Goal: Use online tool/utility: Utilize a website feature to perform a specific function

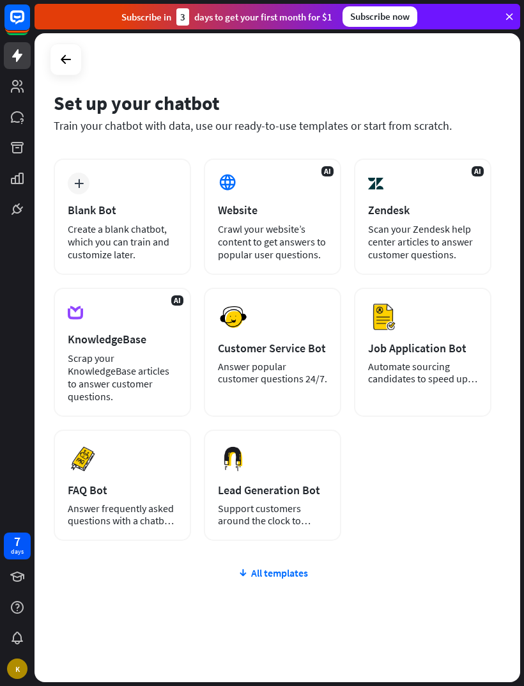
click at [126, 201] on div "plus Blank Bot Create a blank chatbot, which you can train and customize later." at bounding box center [122, 217] width 137 height 116
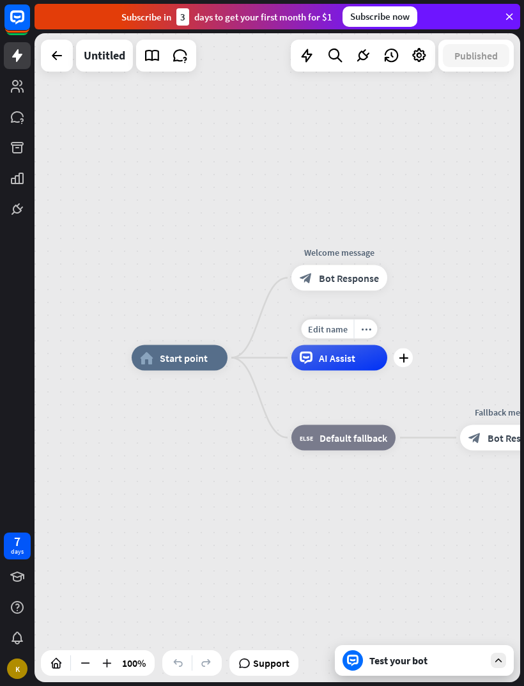
click at [335, 360] on span "AI Assist" at bounding box center [337, 358] width 36 height 13
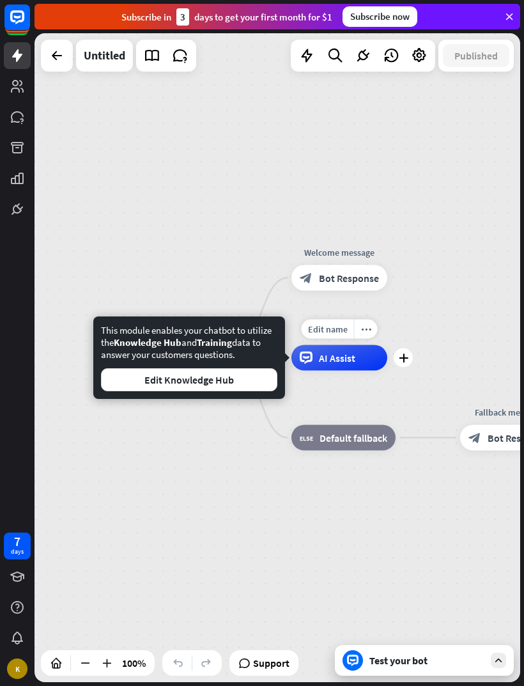
click at [435, 302] on div "home_2 Start point Welcome message block_bot_response Bot Response Edit name mo…" at bounding box center [278, 357] width 486 height 649
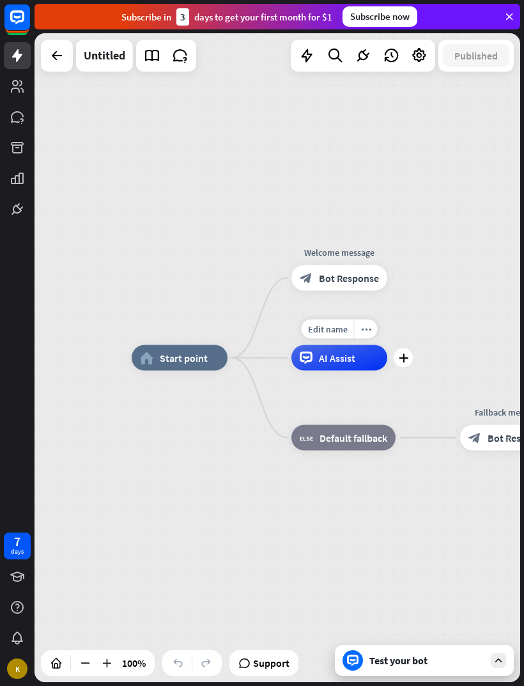
click at [409, 355] on div "plus" at bounding box center [403, 357] width 19 height 19
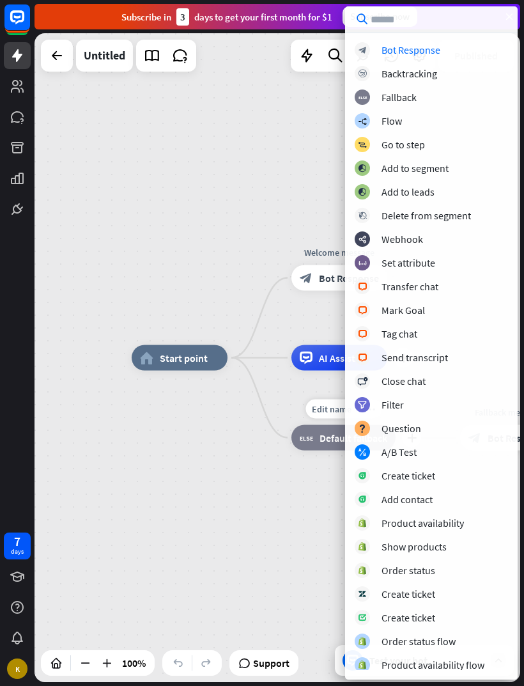
click at [253, 428] on div "home_2 Start point Welcome message block_bot_response Bot Response plus AI Assi…" at bounding box center [375, 682] width 486 height 649
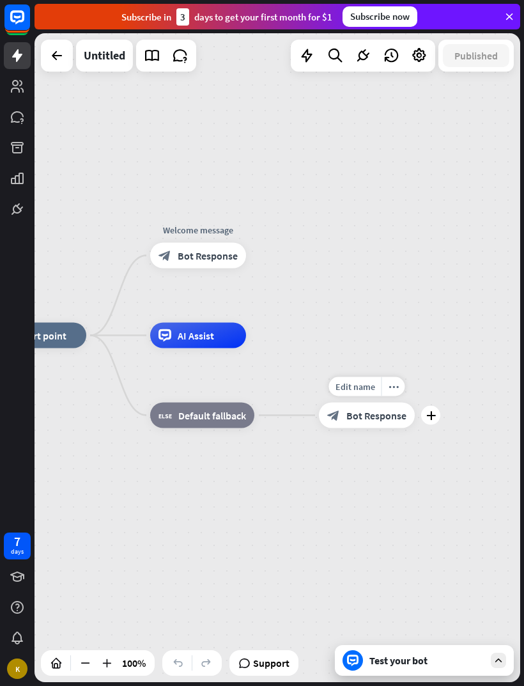
click at [383, 407] on div "block_bot_response Bot Response" at bounding box center [367, 416] width 96 height 26
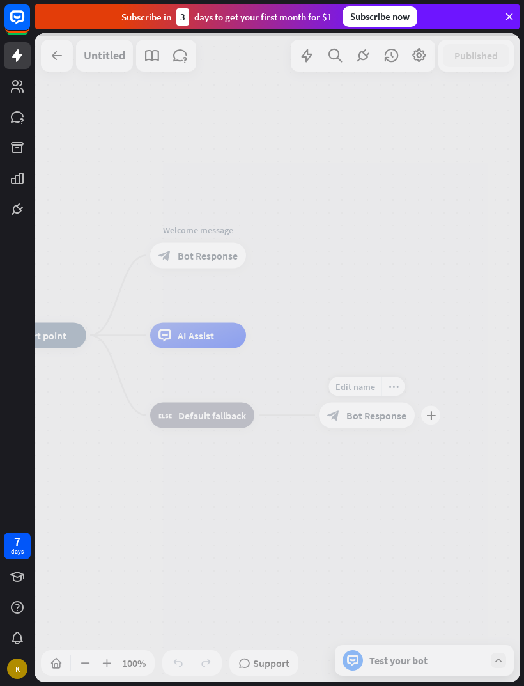
click at [382, 410] on div at bounding box center [278, 357] width 486 height 649
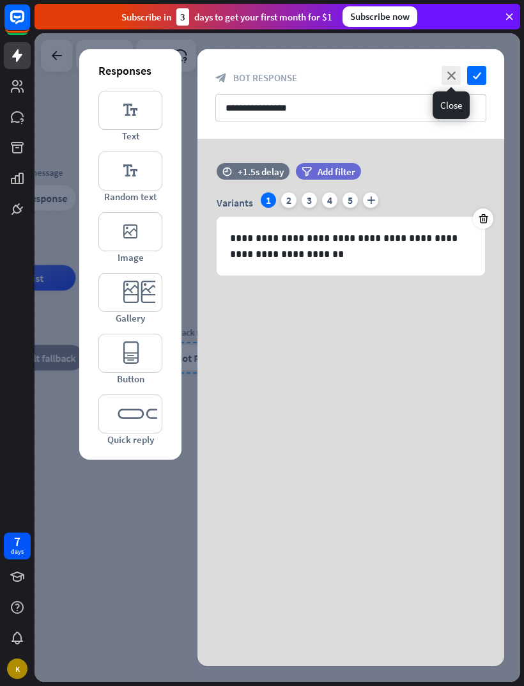
click at [451, 76] on icon "close" at bounding box center [451, 75] width 19 height 19
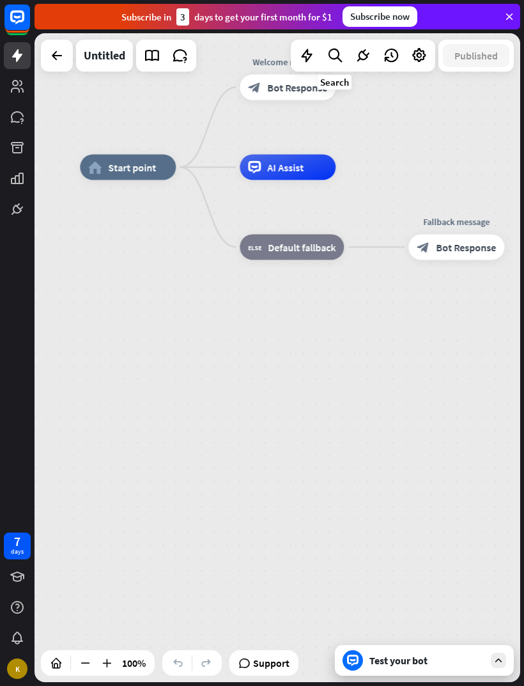
click at [334, 63] on icon at bounding box center [335, 55] width 17 height 17
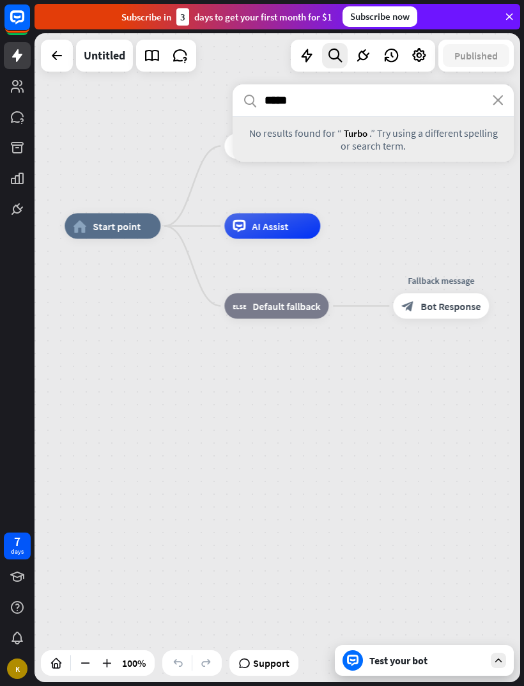
type input "*****"
click at [497, 101] on icon "close" at bounding box center [498, 100] width 11 height 10
